Goal: Task Accomplishment & Management: Manage account settings

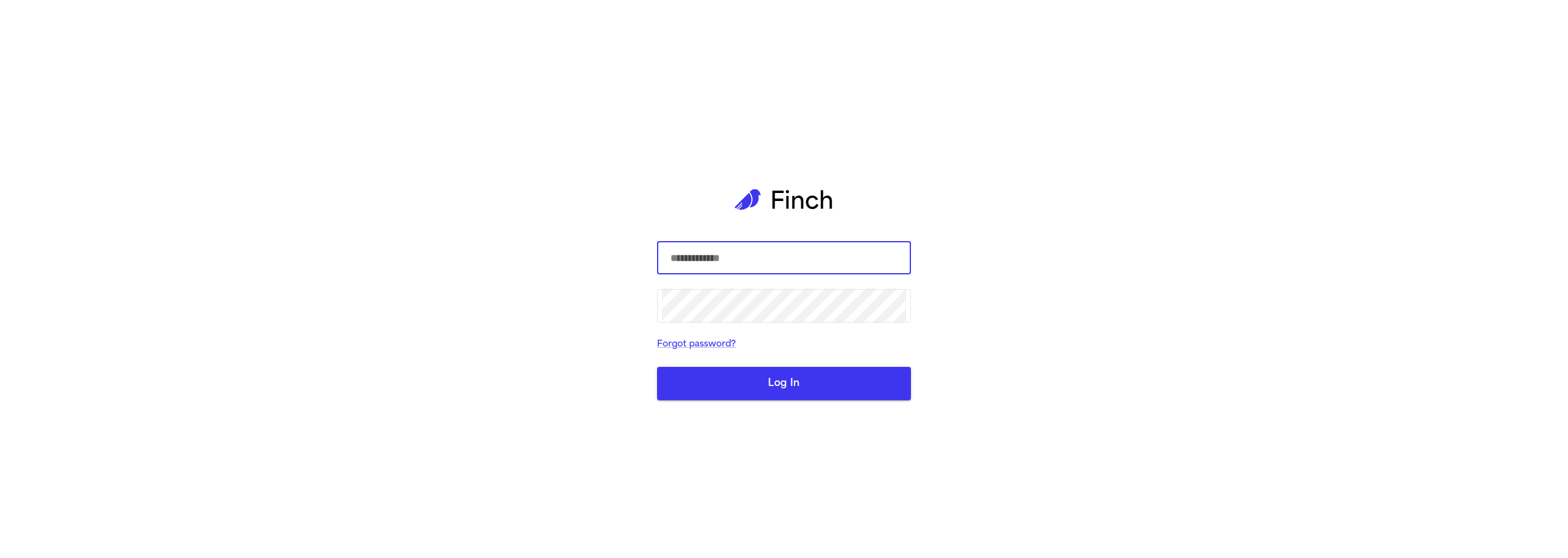
type input "**********"
click at [776, 387] on button "Log In" at bounding box center [784, 383] width 254 height 33
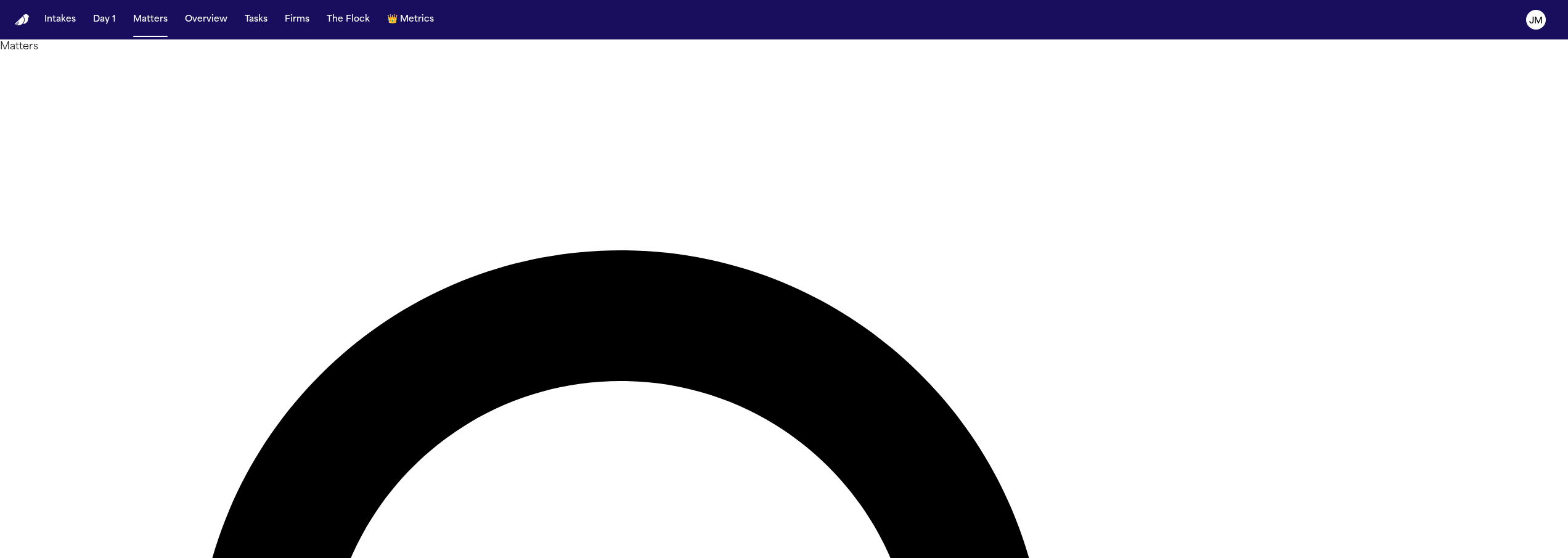
type input "**********"
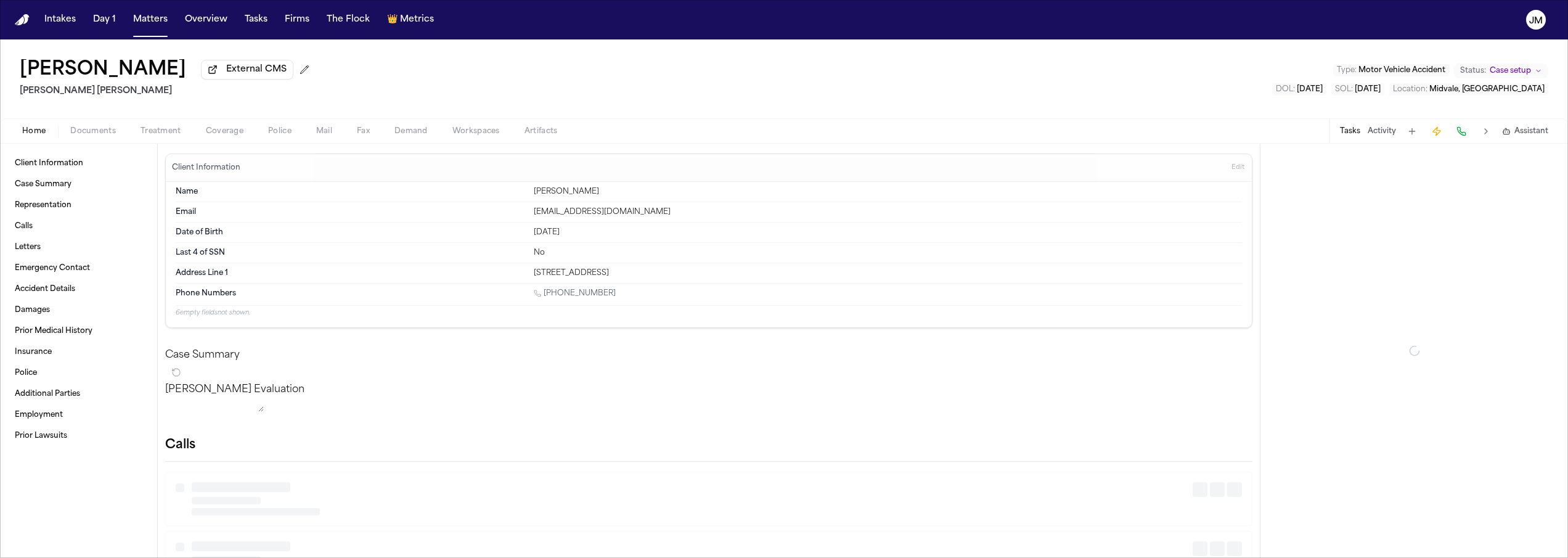
click at [84, 136] on span "Documents" at bounding box center [93, 131] width 46 height 10
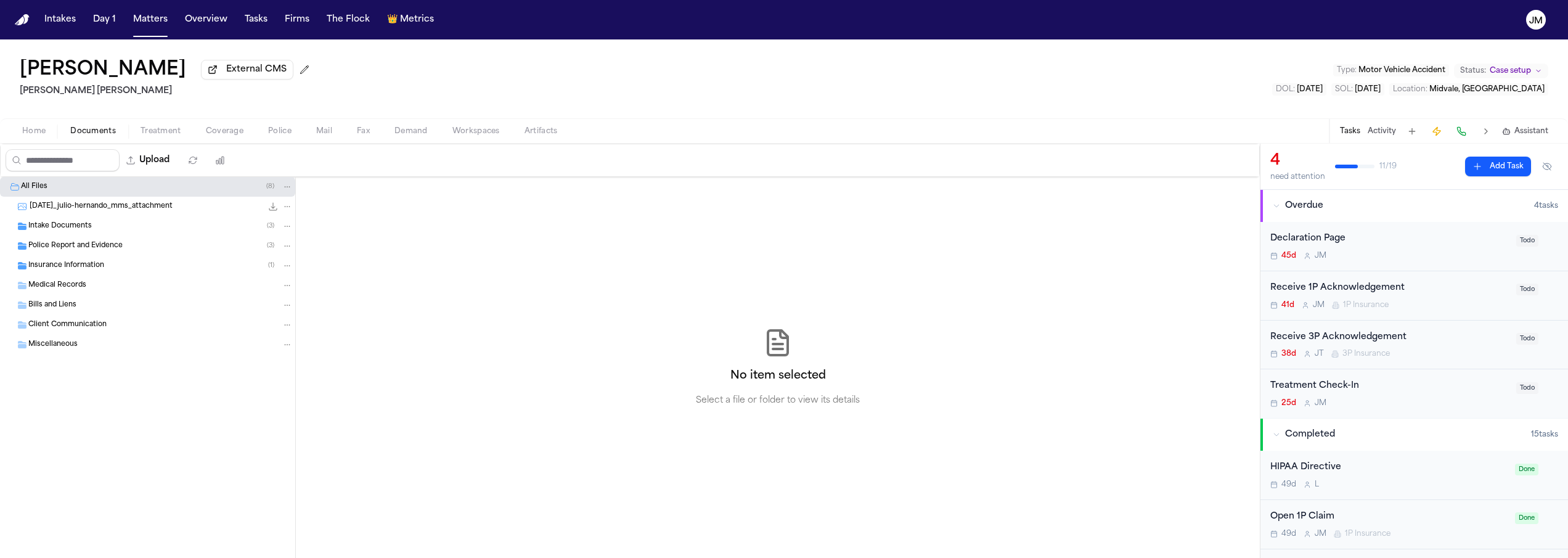
click at [71, 252] on span "Police Report and Evidence" at bounding box center [75, 246] width 94 height 10
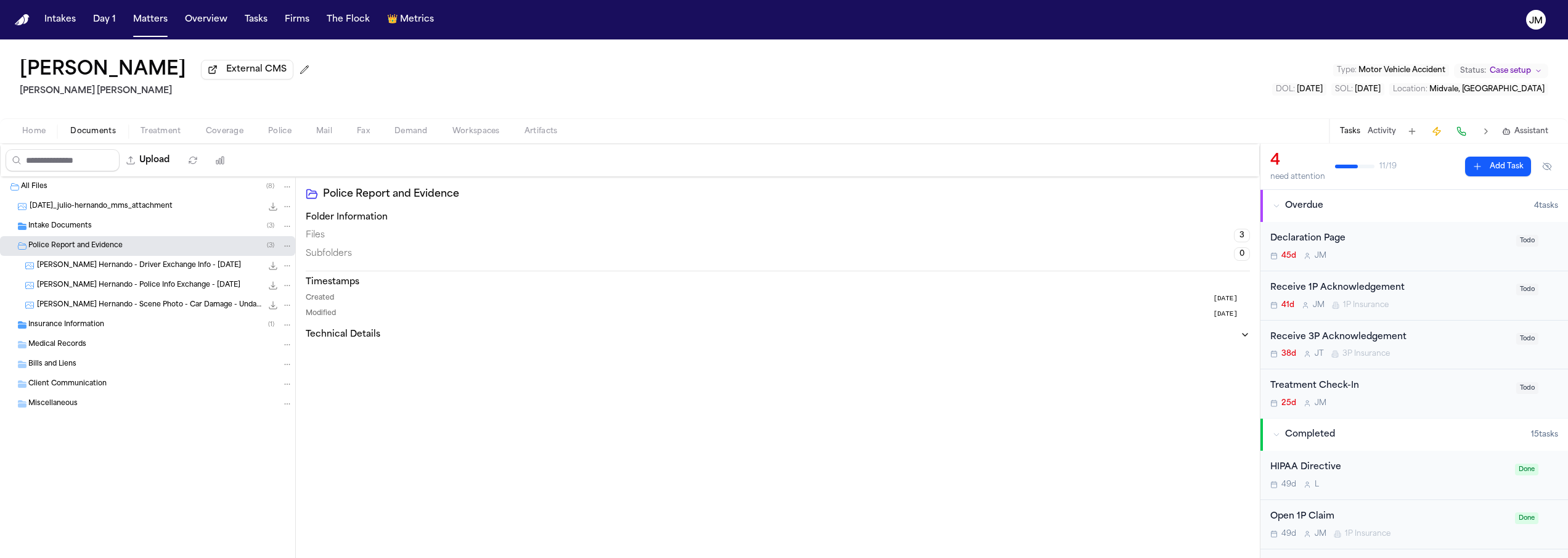
click at [122, 290] on span "[PERSON_NAME] Hernando - Police Info Exchange - [DATE]" at bounding box center [138, 286] width 204 height 10
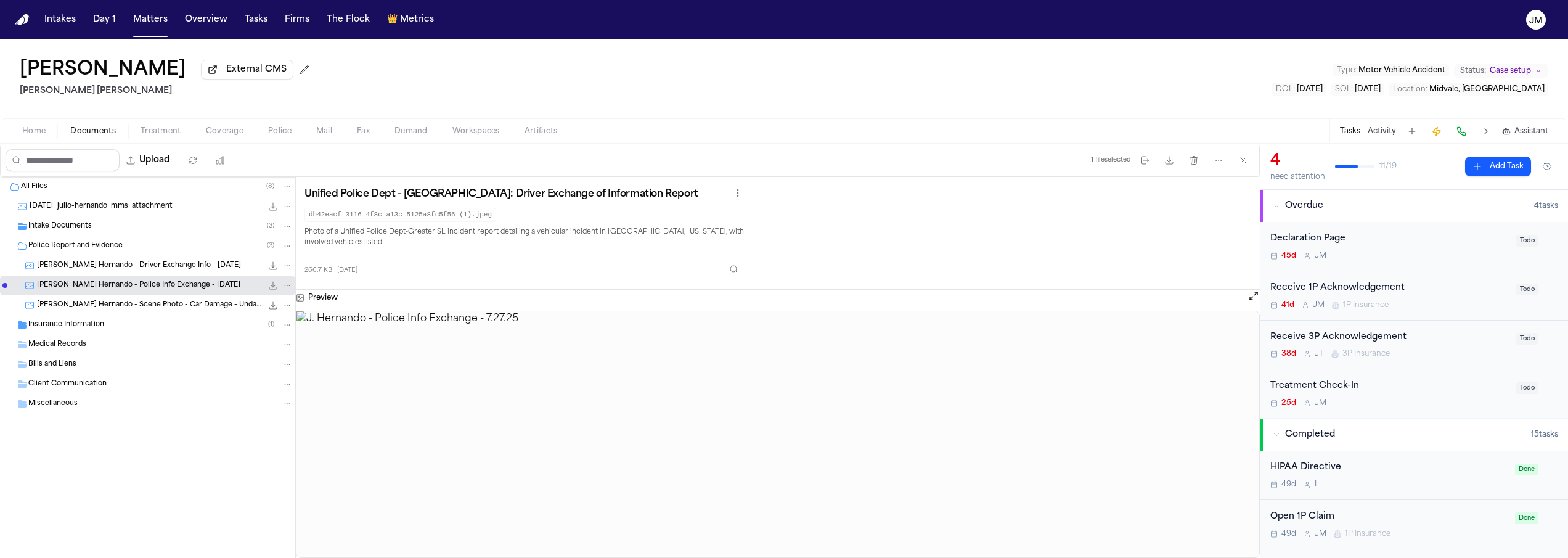
click at [74, 329] on span "Insurance Information" at bounding box center [66, 325] width 76 height 10
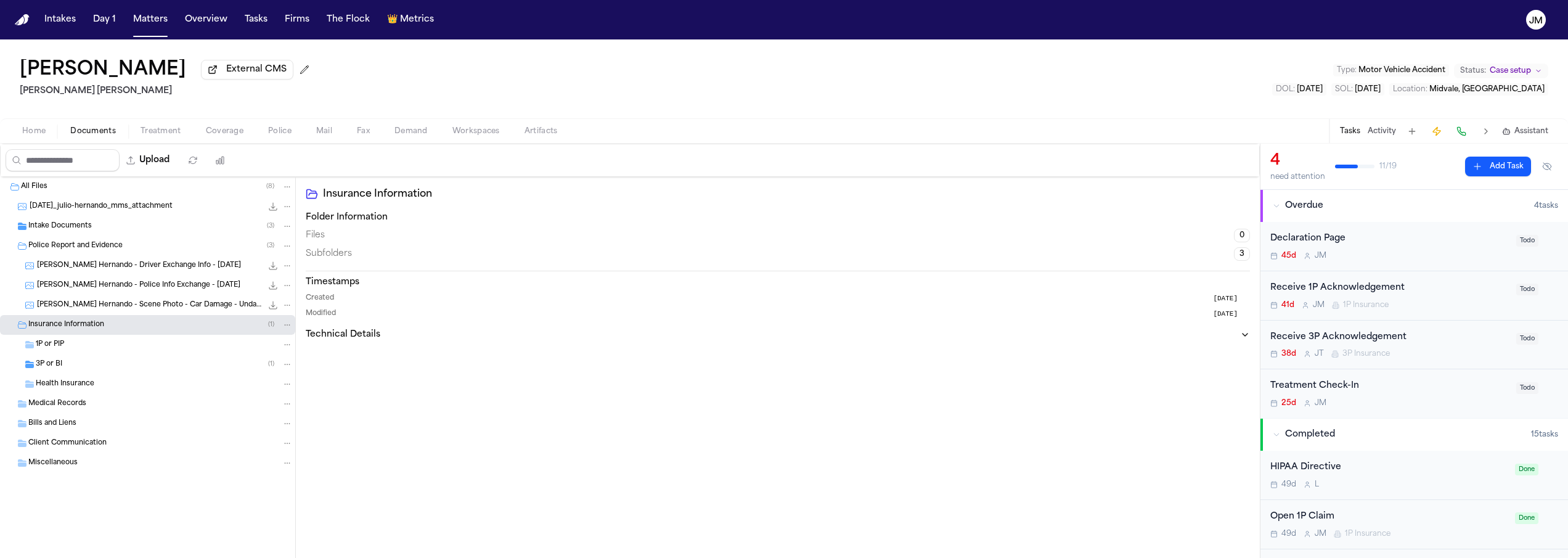
click at [77, 370] on div "3P or BI ( 1 )" at bounding box center [163, 365] width 257 height 11
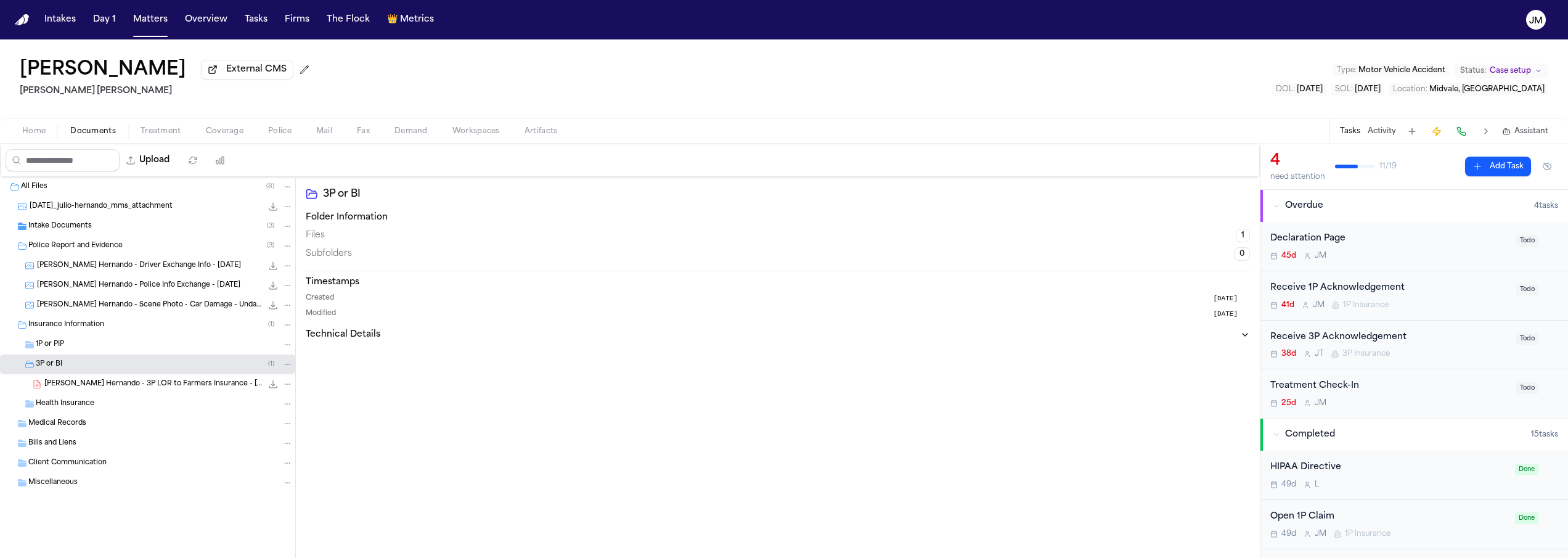
click at [112, 388] on span "[PERSON_NAME] Hernando - 3P LOR to Farmers Insurance - [DATE]" at bounding box center [153, 384] width 217 height 10
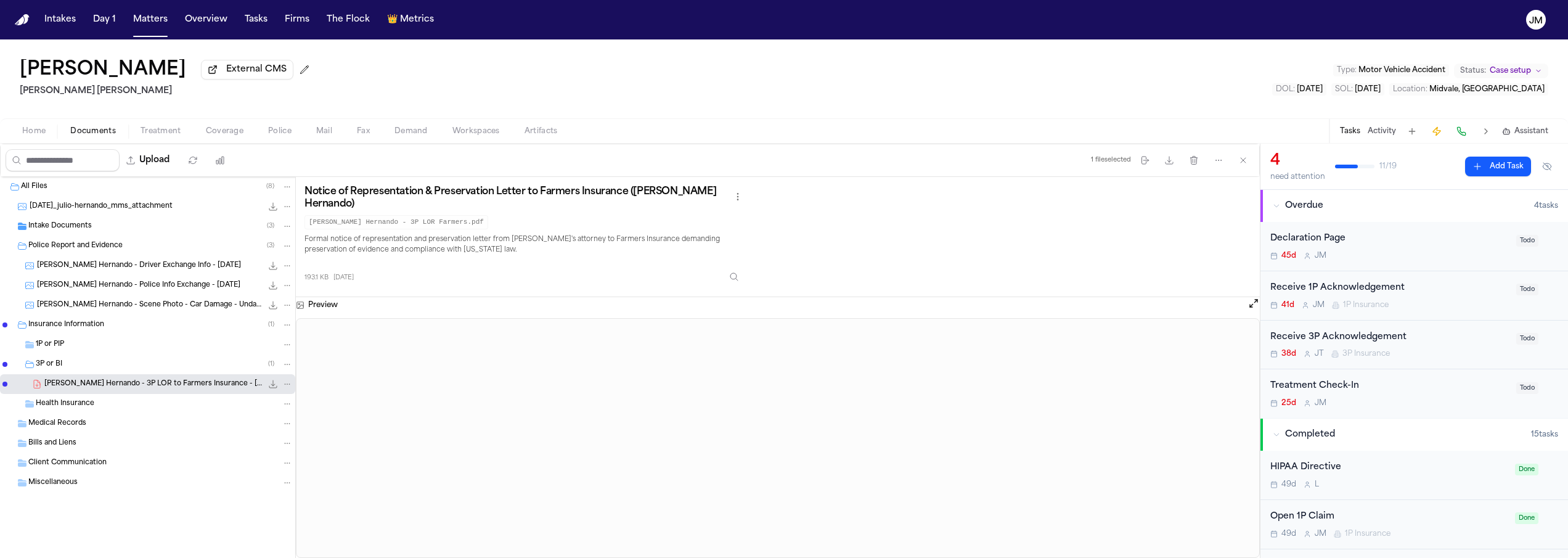
click at [122, 403] on div "Health Insurance" at bounding box center [163, 404] width 257 height 11
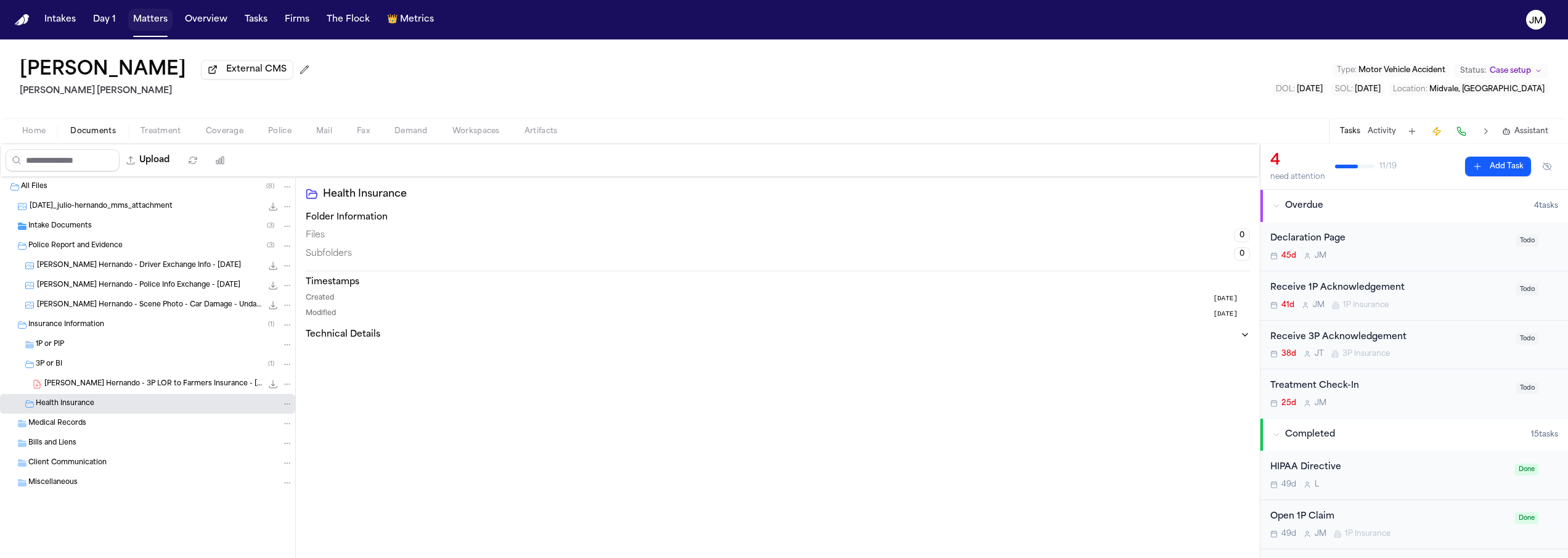
click at [164, 20] on button "Matters" at bounding box center [150, 20] width 44 height 23
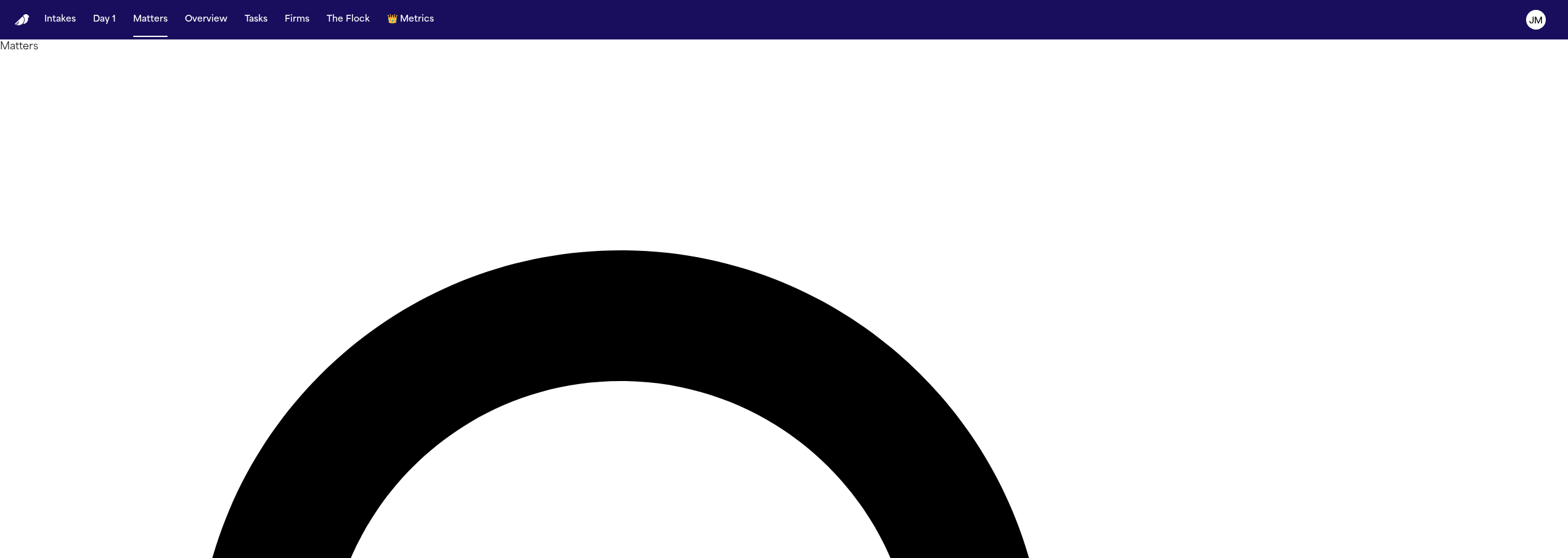
type input "******"
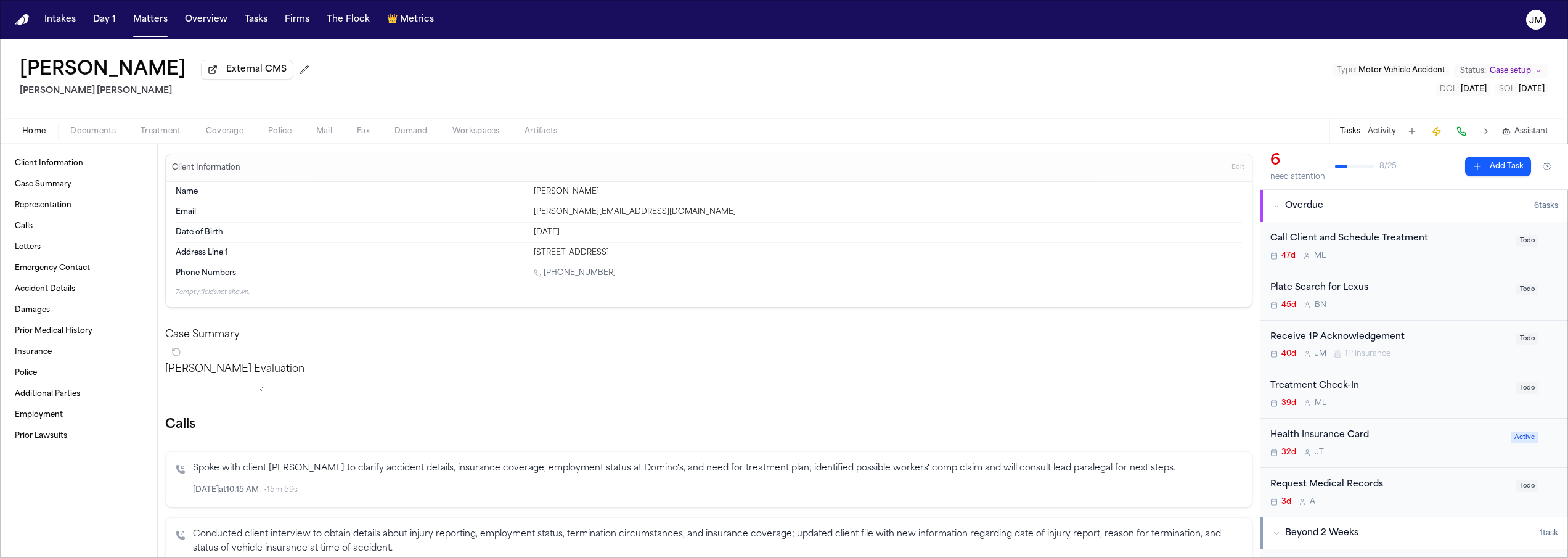
click at [94, 134] on span "Documents" at bounding box center [93, 131] width 46 height 10
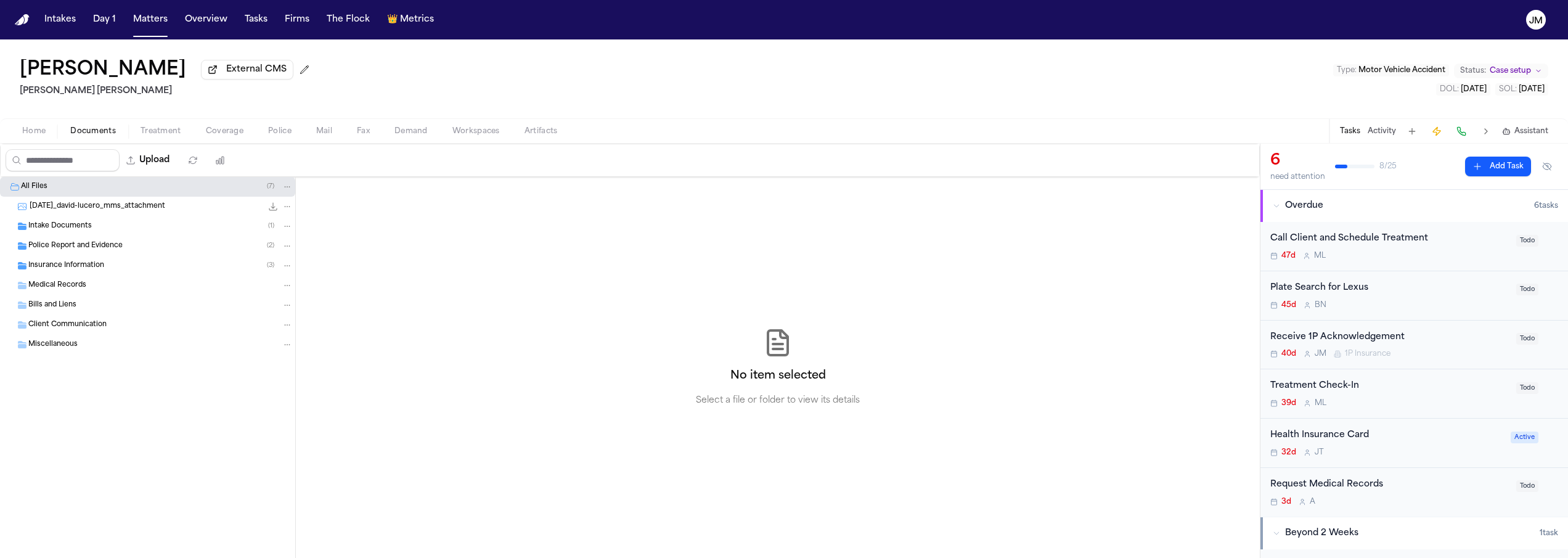
click at [50, 269] on span "Insurance Information" at bounding box center [66, 266] width 76 height 10
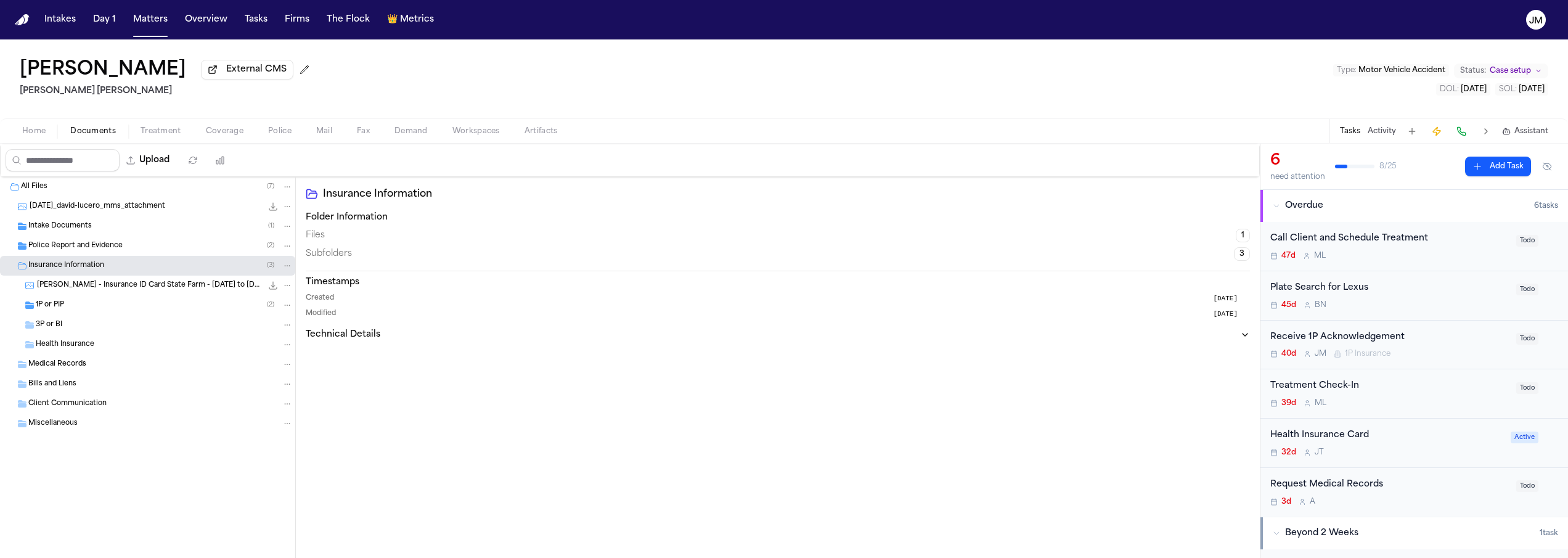
click at [70, 349] on span "Health Insurance" at bounding box center [64, 345] width 59 height 10
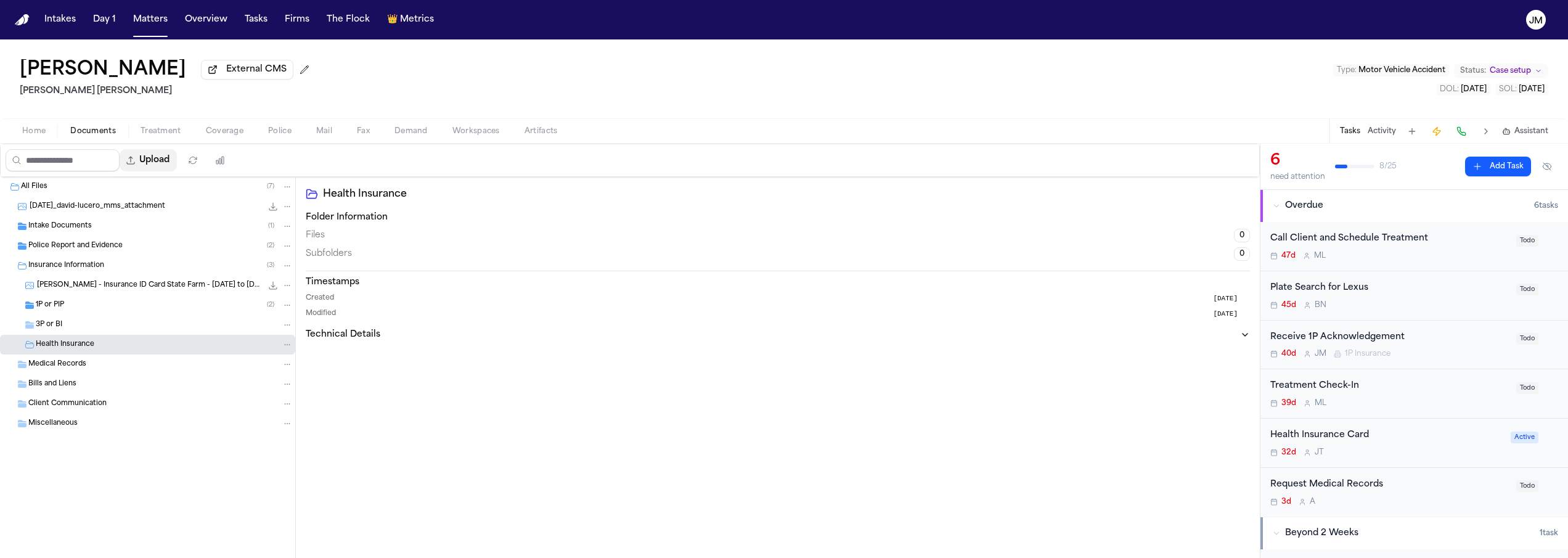
click at [160, 159] on button "Upload" at bounding box center [148, 160] width 57 height 23
select select "**********"
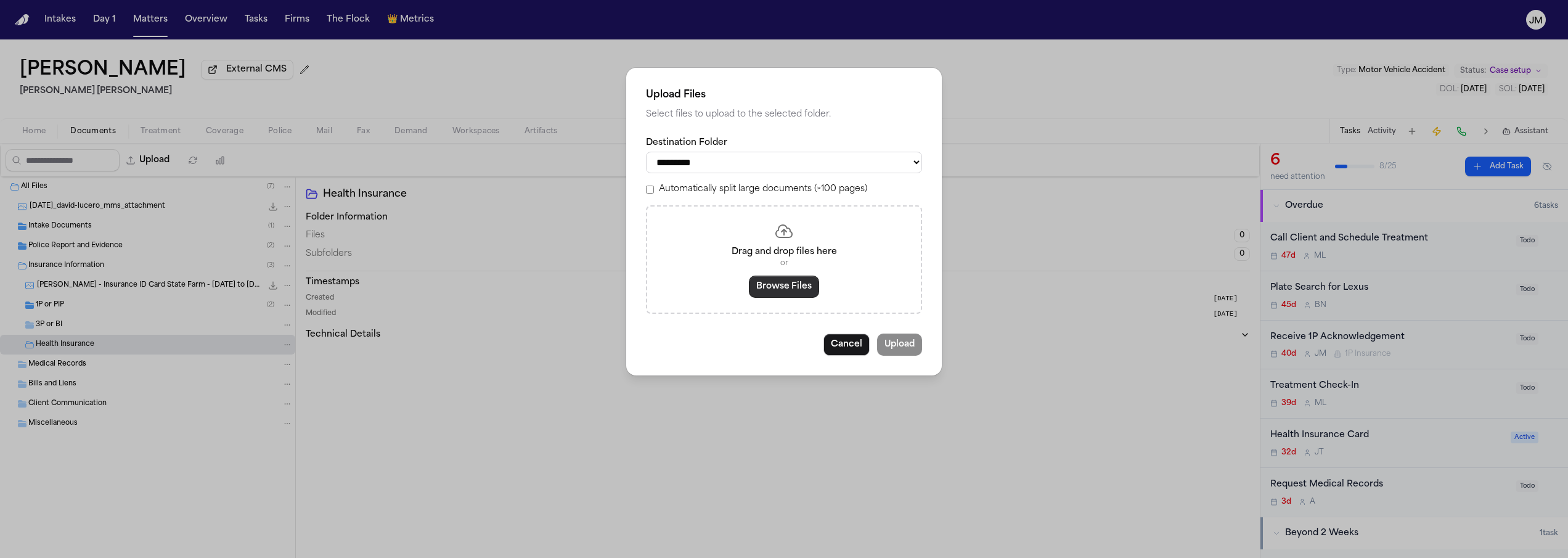
click at [786, 296] on button "Browse Files" at bounding box center [784, 287] width 70 height 23
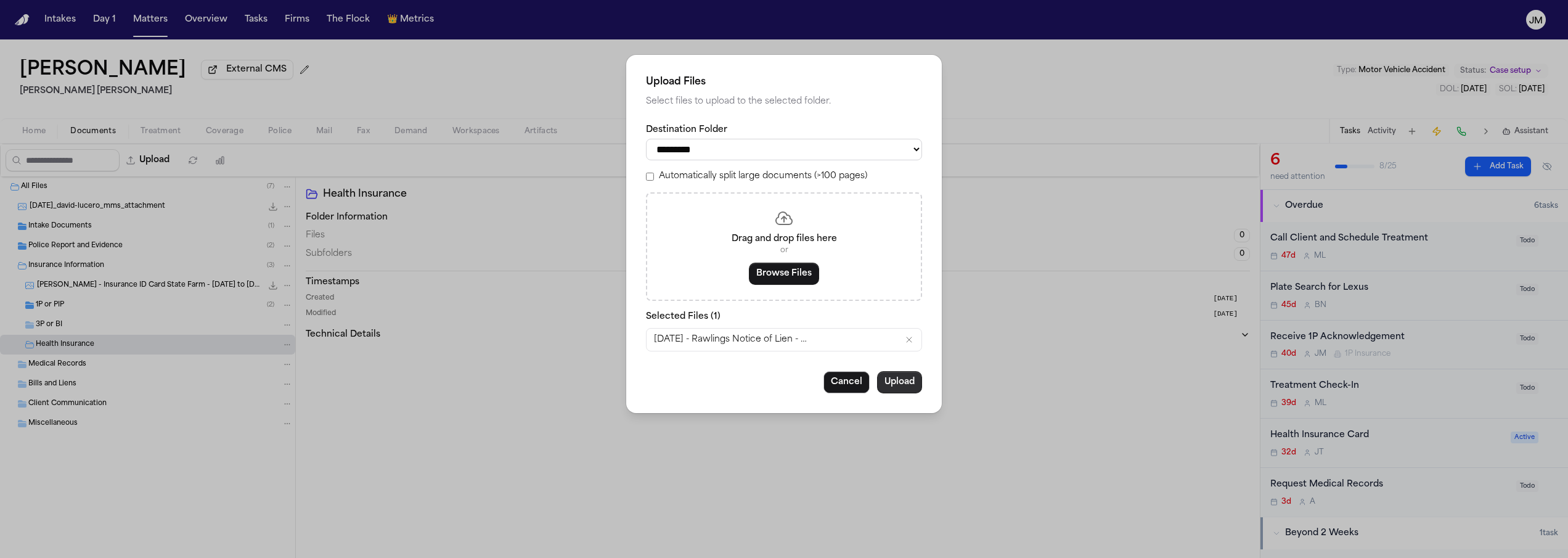
click at [912, 386] on button "Upload" at bounding box center [899, 382] width 45 height 23
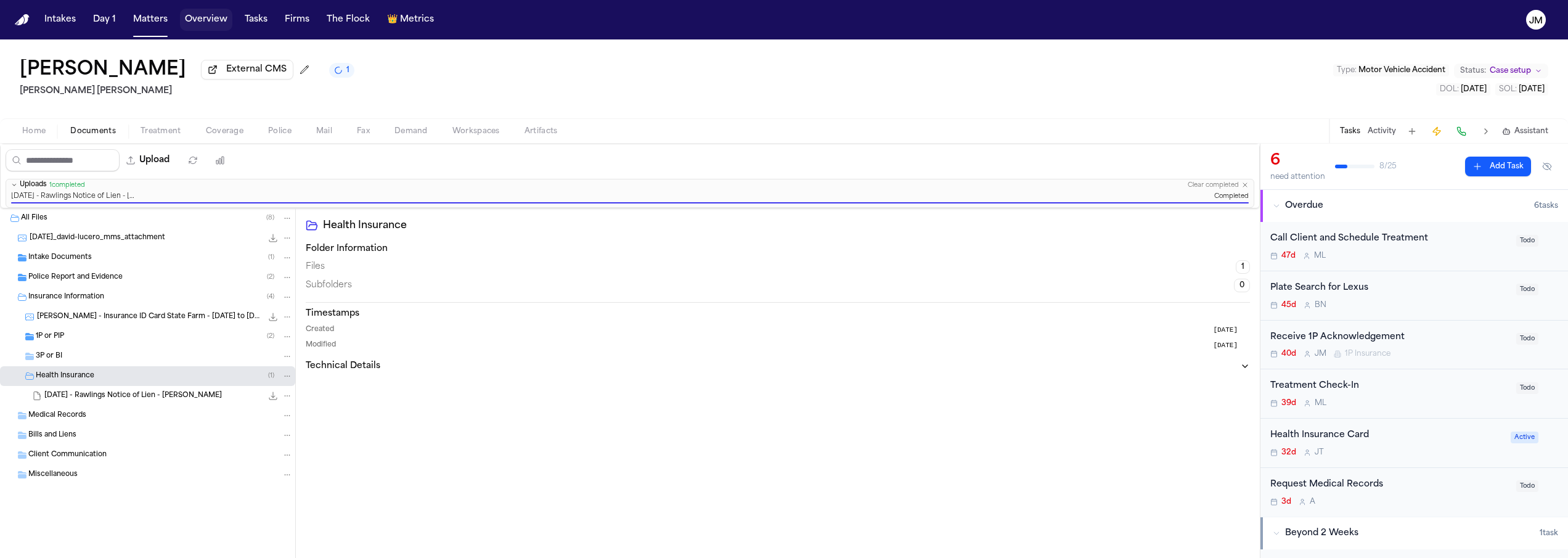
click at [212, 17] on button "Overview" at bounding box center [206, 20] width 52 height 23
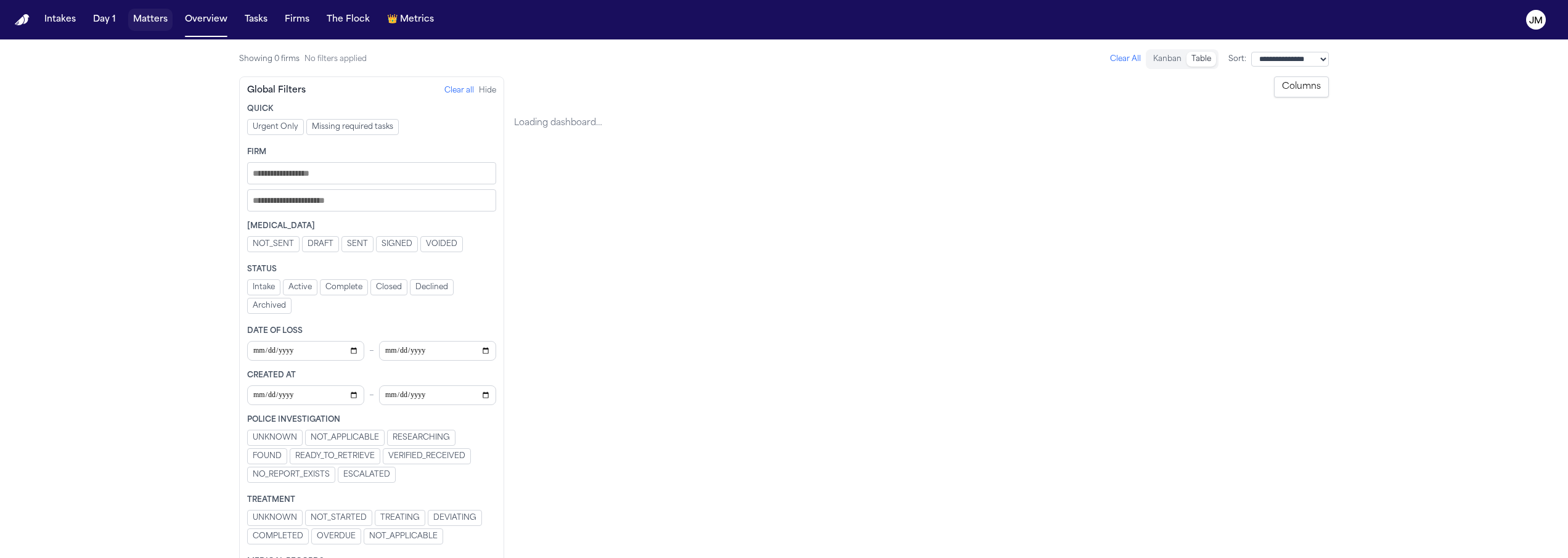
click at [142, 28] on button "Matters" at bounding box center [150, 20] width 44 height 23
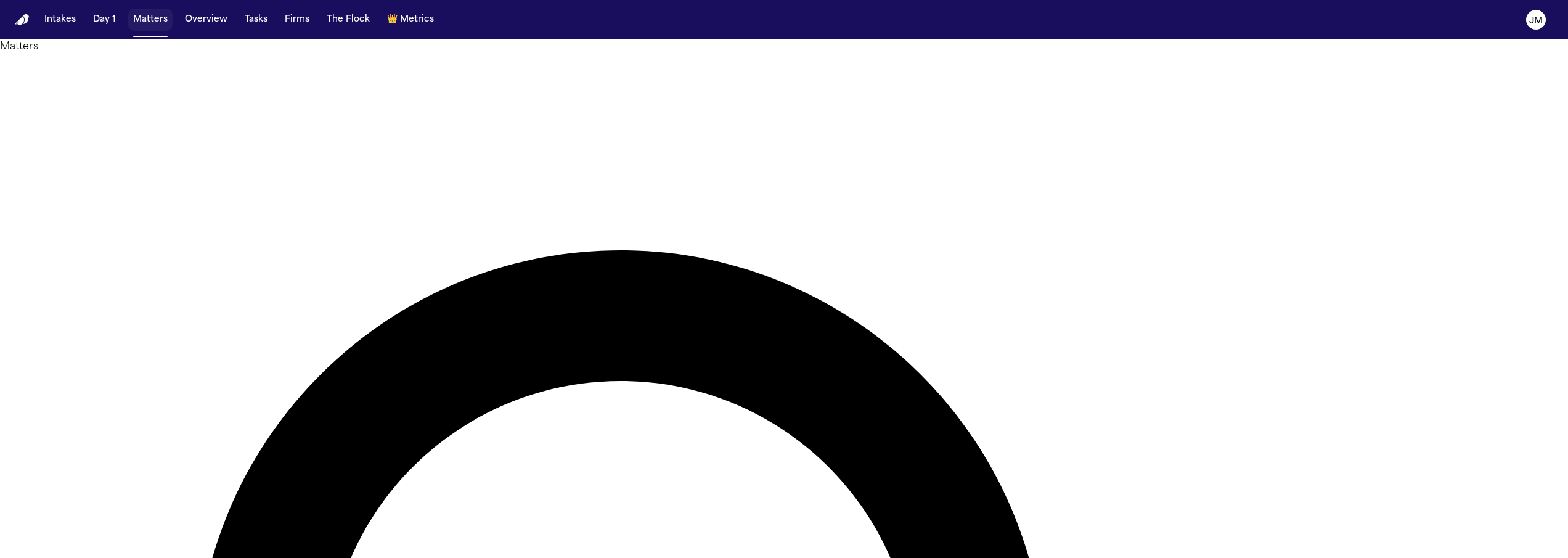
click at [145, 26] on button "Matters" at bounding box center [150, 20] width 44 height 23
type input "*****"
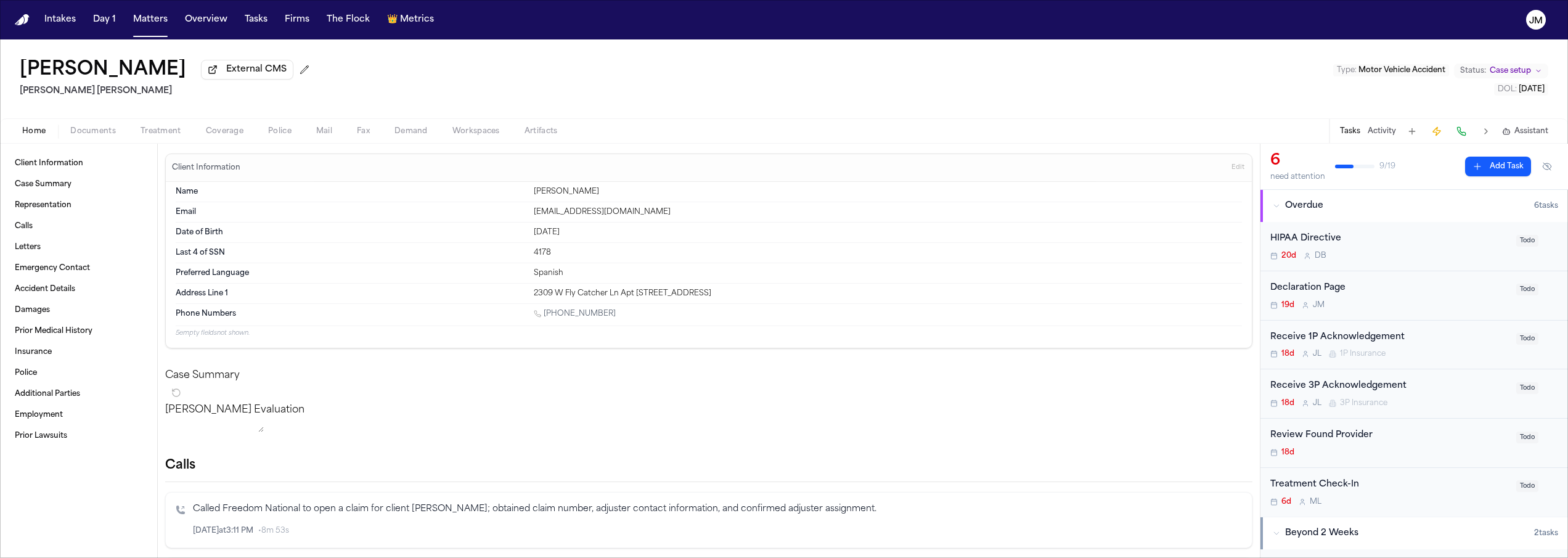
click at [599, 221] on div "Email [EMAIL_ADDRESS][DOMAIN_NAME]" at bounding box center [708, 212] width 1066 height 20
drag, startPoint x: 618, startPoint y: 217, endPoint x: 518, endPoint y: 218, distance: 100.0
click at [518, 218] on div "Email [EMAIL_ADDRESS][DOMAIN_NAME]" at bounding box center [708, 212] width 1066 height 20
copy div "[EMAIL_ADDRESS][DOMAIN_NAME]"
drag, startPoint x: 153, startPoint y: 19, endPoint x: 154, endPoint y: 25, distance: 6.1
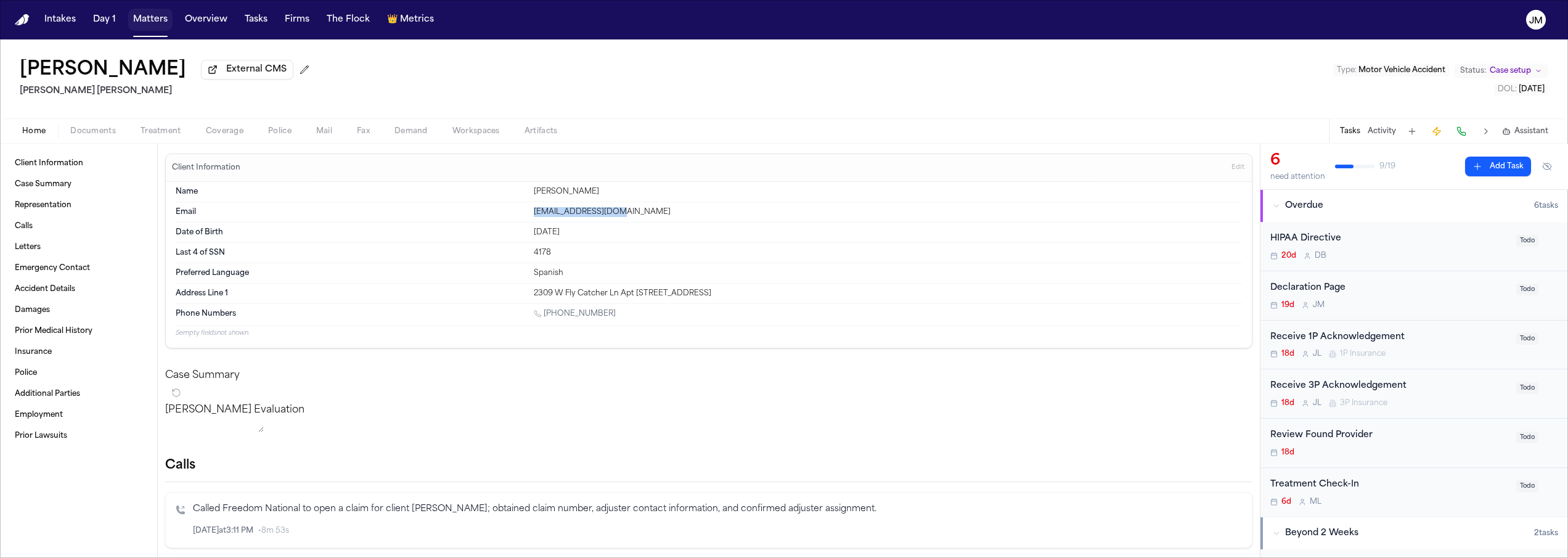
click at [153, 19] on button "Matters" at bounding box center [150, 20] width 44 height 23
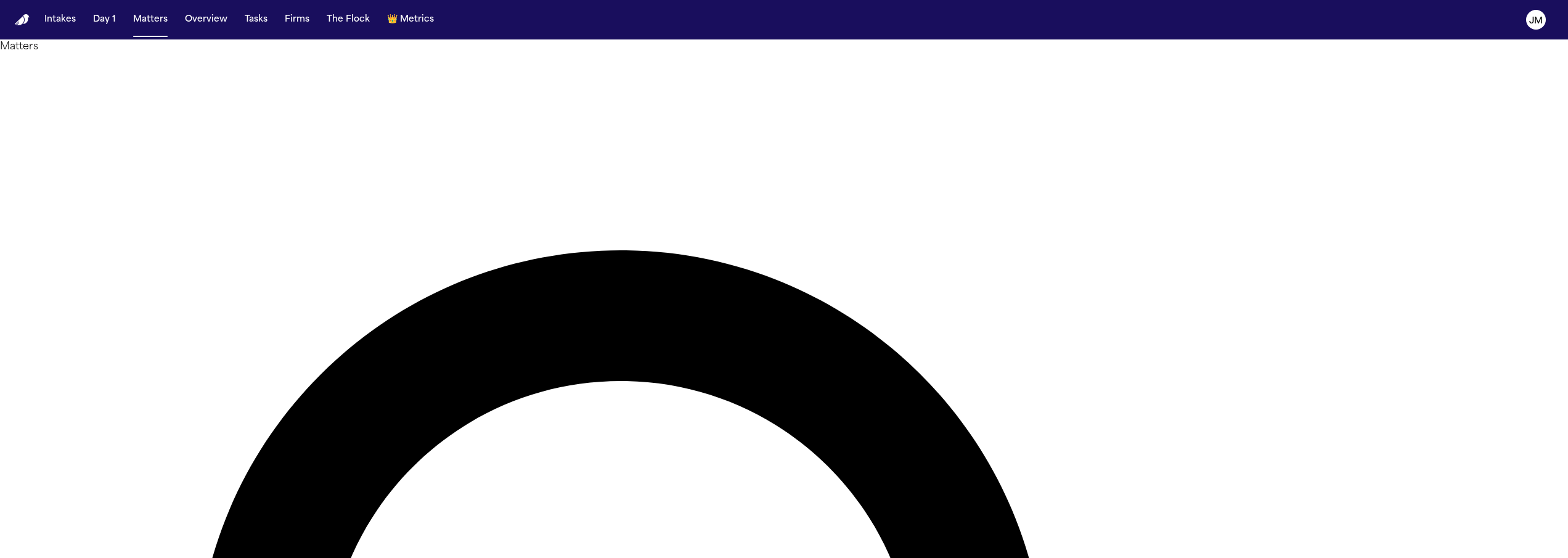
type input "*"
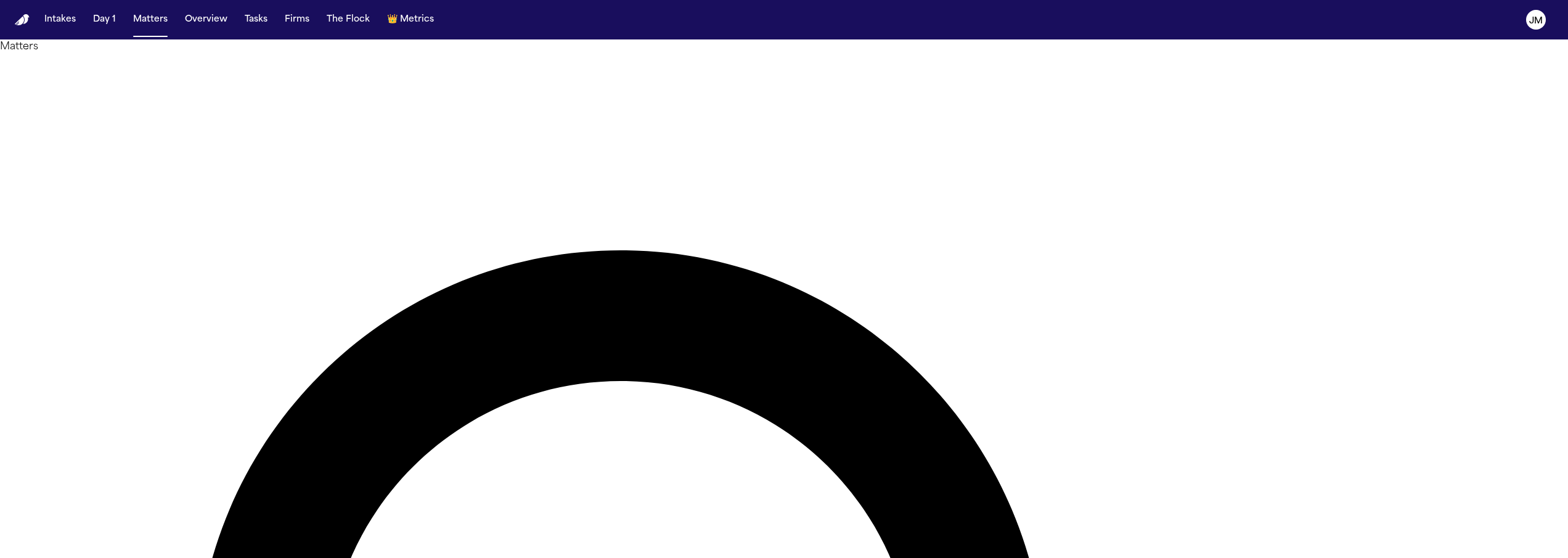
type input "******"
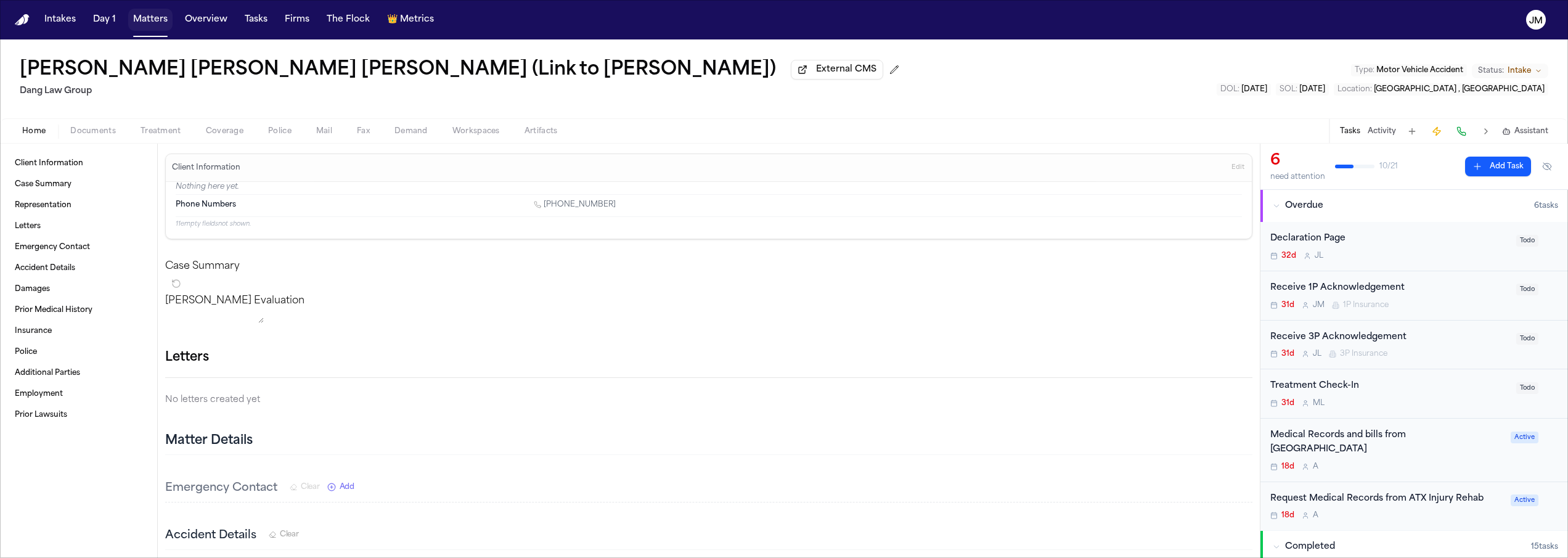
click at [157, 22] on button "Matters" at bounding box center [150, 20] width 44 height 23
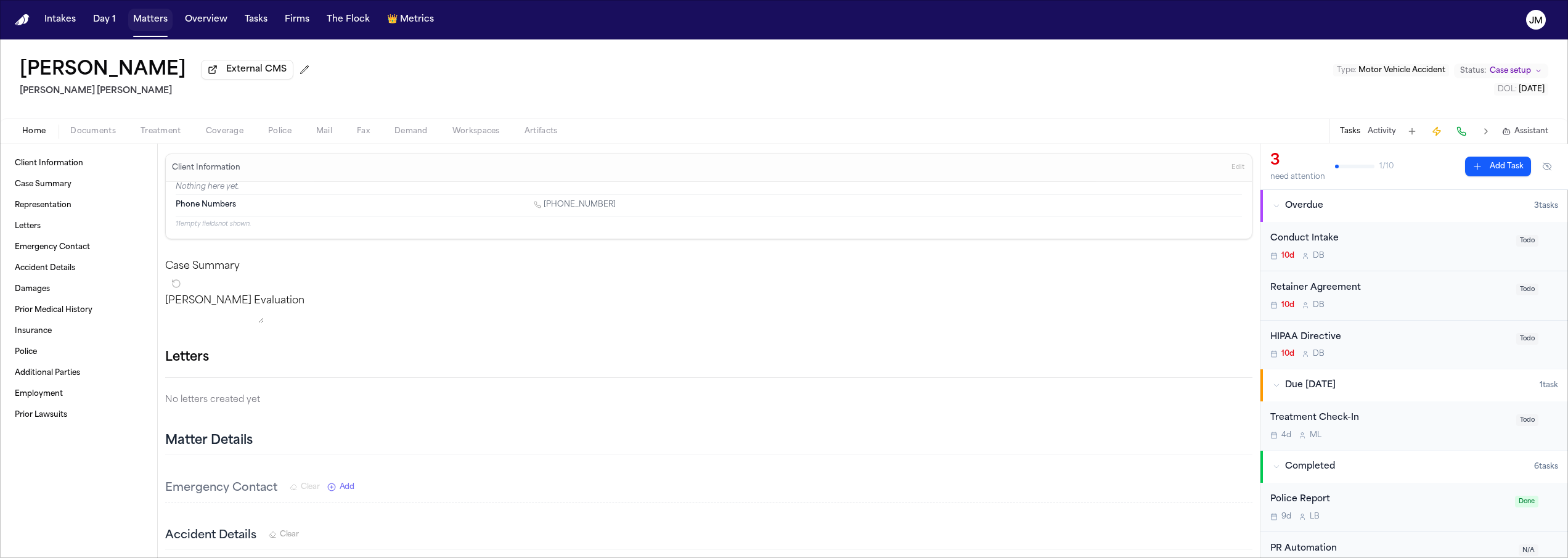
click at [153, 23] on button "Matters" at bounding box center [150, 20] width 44 height 23
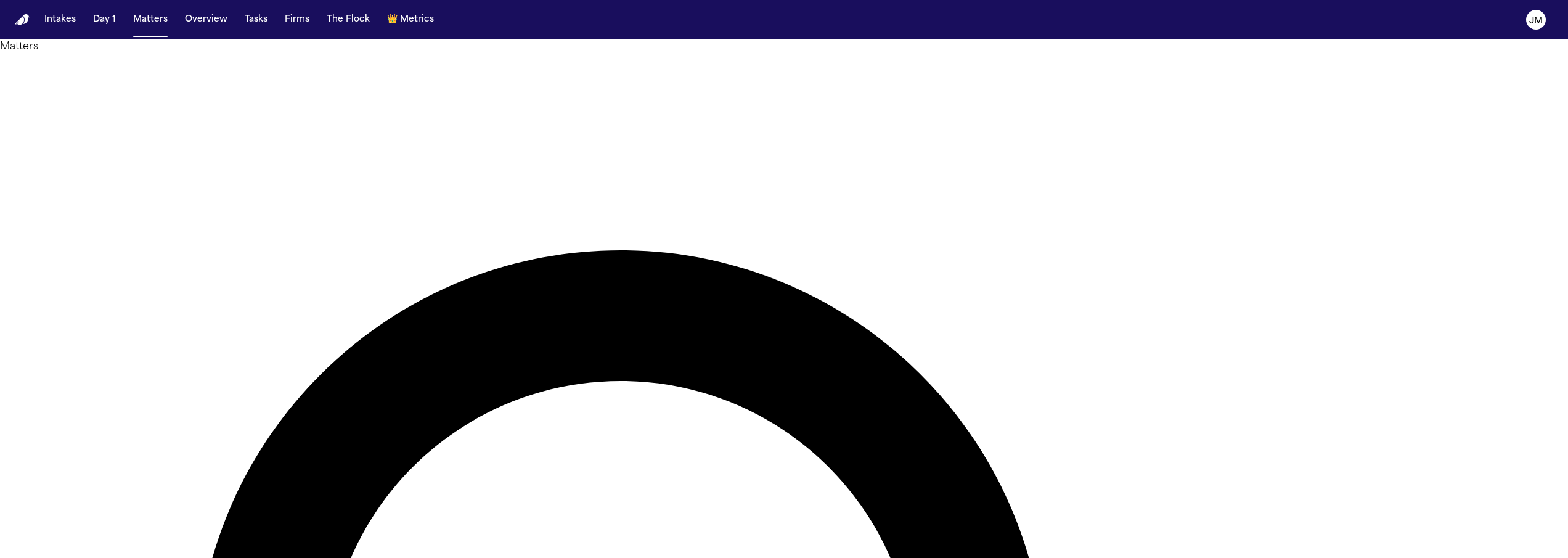
type input "*****"
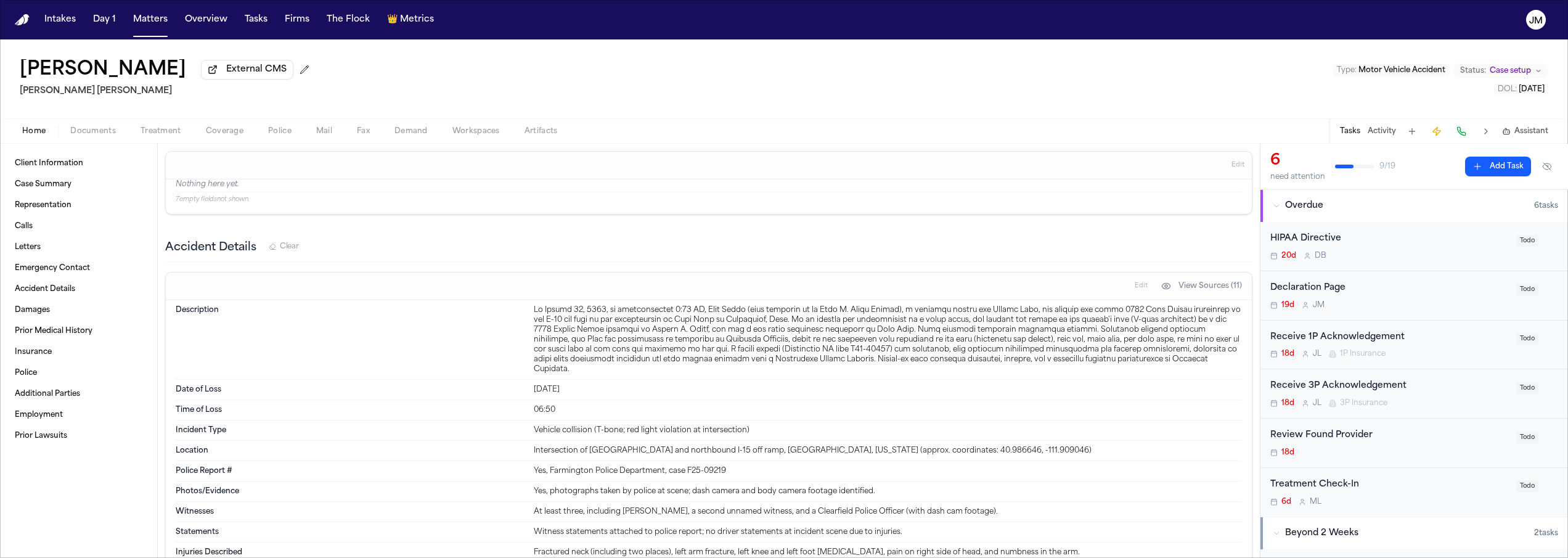
scroll to position [3188, 0]
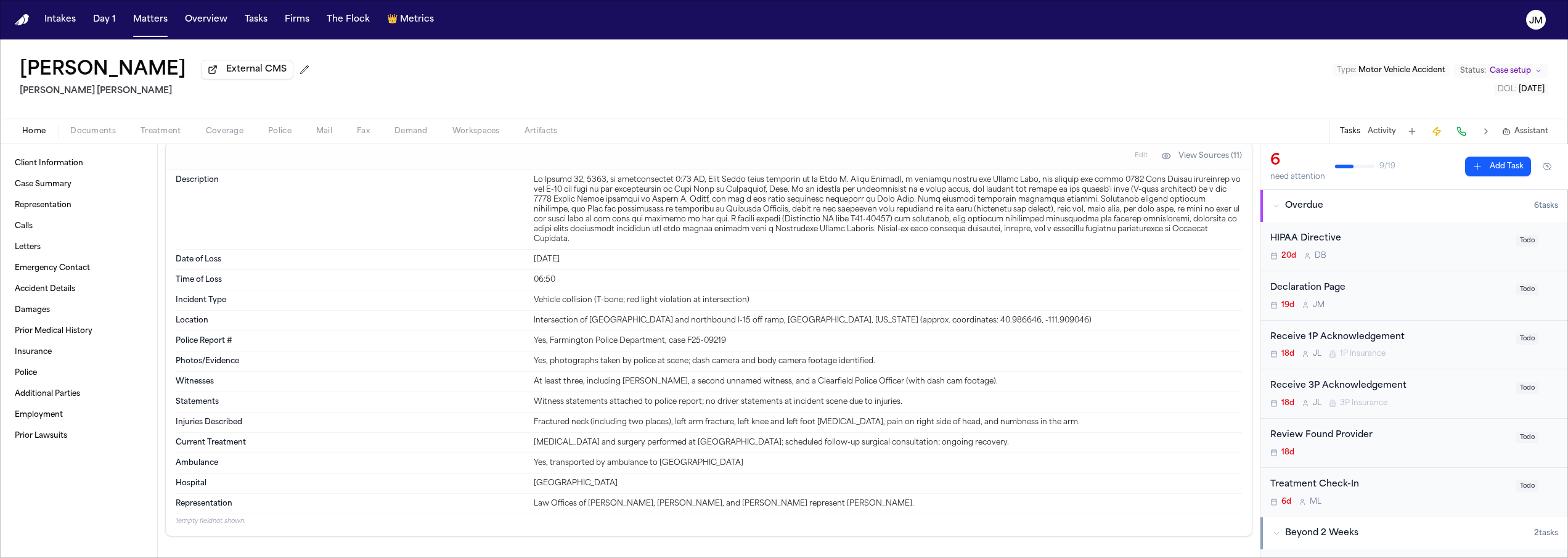
click at [68, 143] on div "Home Documents Treatment Coverage Police Mail Fax Demand Workspaces Artifacts T…" at bounding box center [784, 130] width 1568 height 25
click at [85, 138] on span "button" at bounding box center [93, 138] width 60 height 2
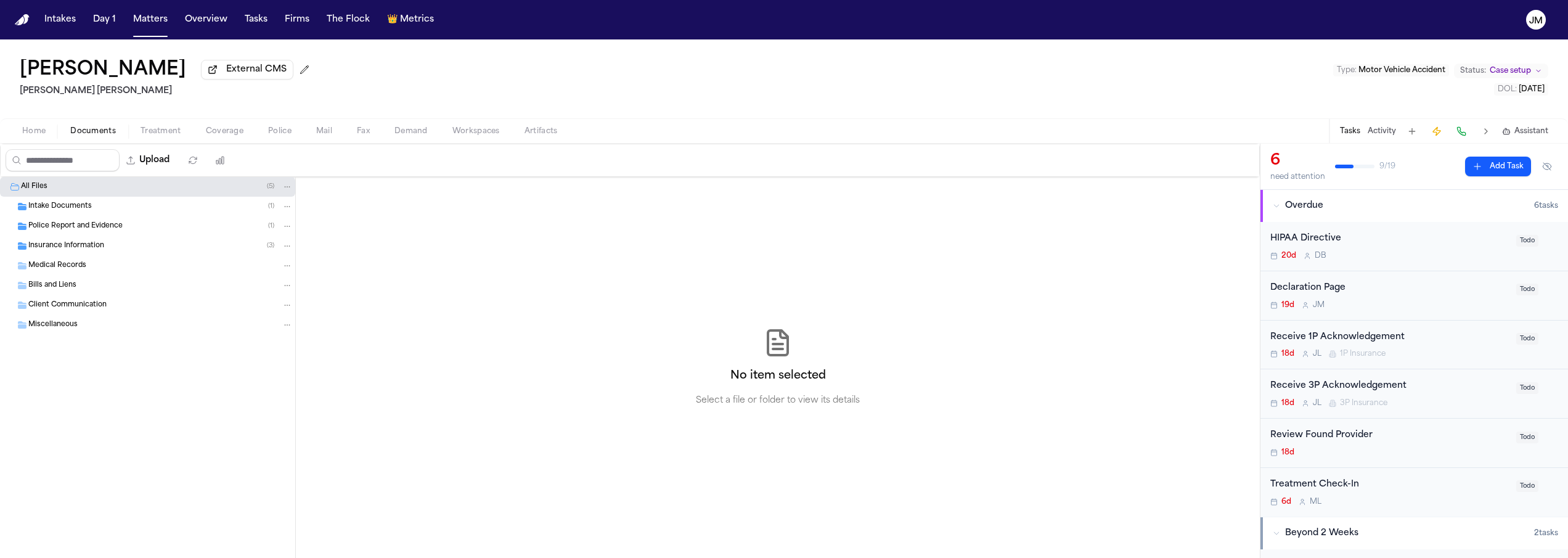
click at [50, 209] on span "Intake Documents" at bounding box center [60, 207] width 64 height 10
